Goal: Information Seeking & Learning: Understand process/instructions

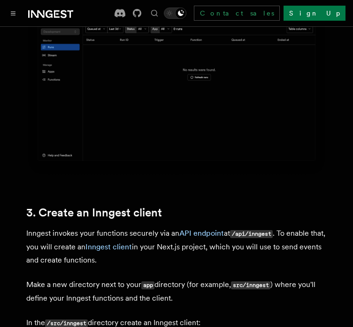
scroll to position [1103, 0]
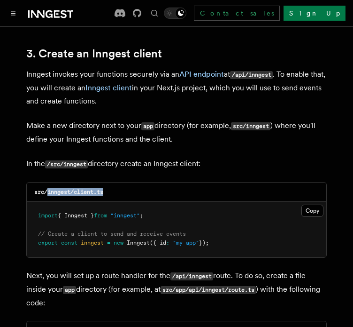
drag, startPoint x: 47, startPoint y: 166, endPoint x: 115, endPoint y: 169, distance: 67.7
click at [115, 182] on div "src/inngest/client.ts" at bounding box center [177, 191] width 300 height 19
copy code "inngest/client.ts"
click at [318, 204] on button "Copy Copied" at bounding box center [313, 210] width 22 height 12
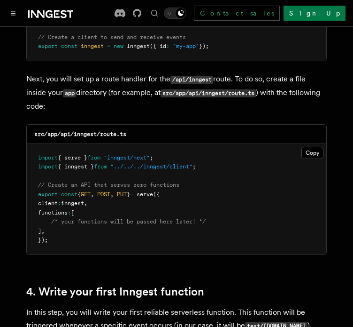
scroll to position [1300, 0]
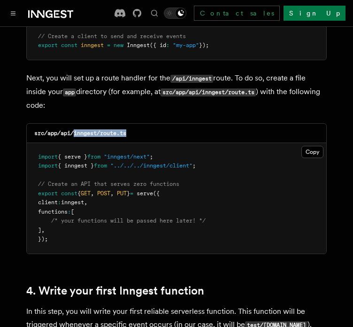
drag, startPoint x: 73, startPoint y: 107, endPoint x: 142, endPoint y: 108, distance: 69.1
click at [142, 124] on div "src/app/api/inngest/route.ts" at bounding box center [177, 133] width 300 height 19
copy code "inngest/route.ts"
click at [307, 146] on button "Copy Copied" at bounding box center [313, 152] width 22 height 12
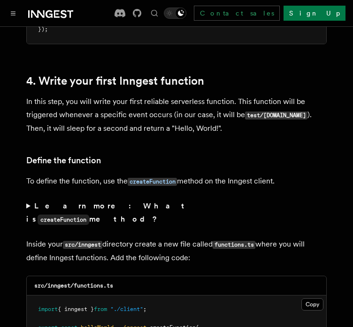
scroll to position [1624, 0]
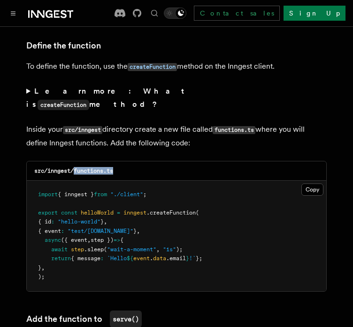
drag, startPoint x: 75, startPoint y: 133, endPoint x: 125, endPoint y: 133, distance: 50.8
click at [125, 161] on div "src/inngest/functions.ts" at bounding box center [177, 170] width 300 height 19
copy code "functions.ts"
click at [311, 183] on button "Copy Copied" at bounding box center [313, 189] width 22 height 12
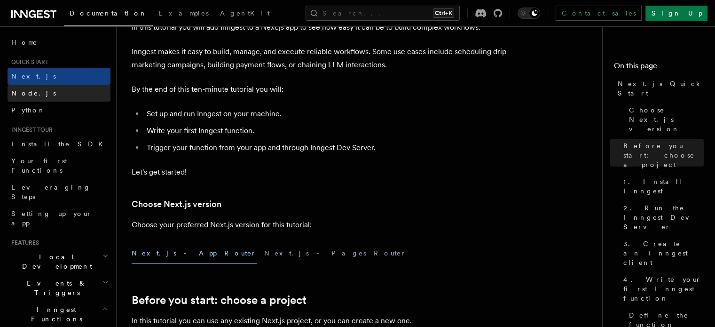
scroll to position [0, 0]
